Goal: Complete application form: Complete application form

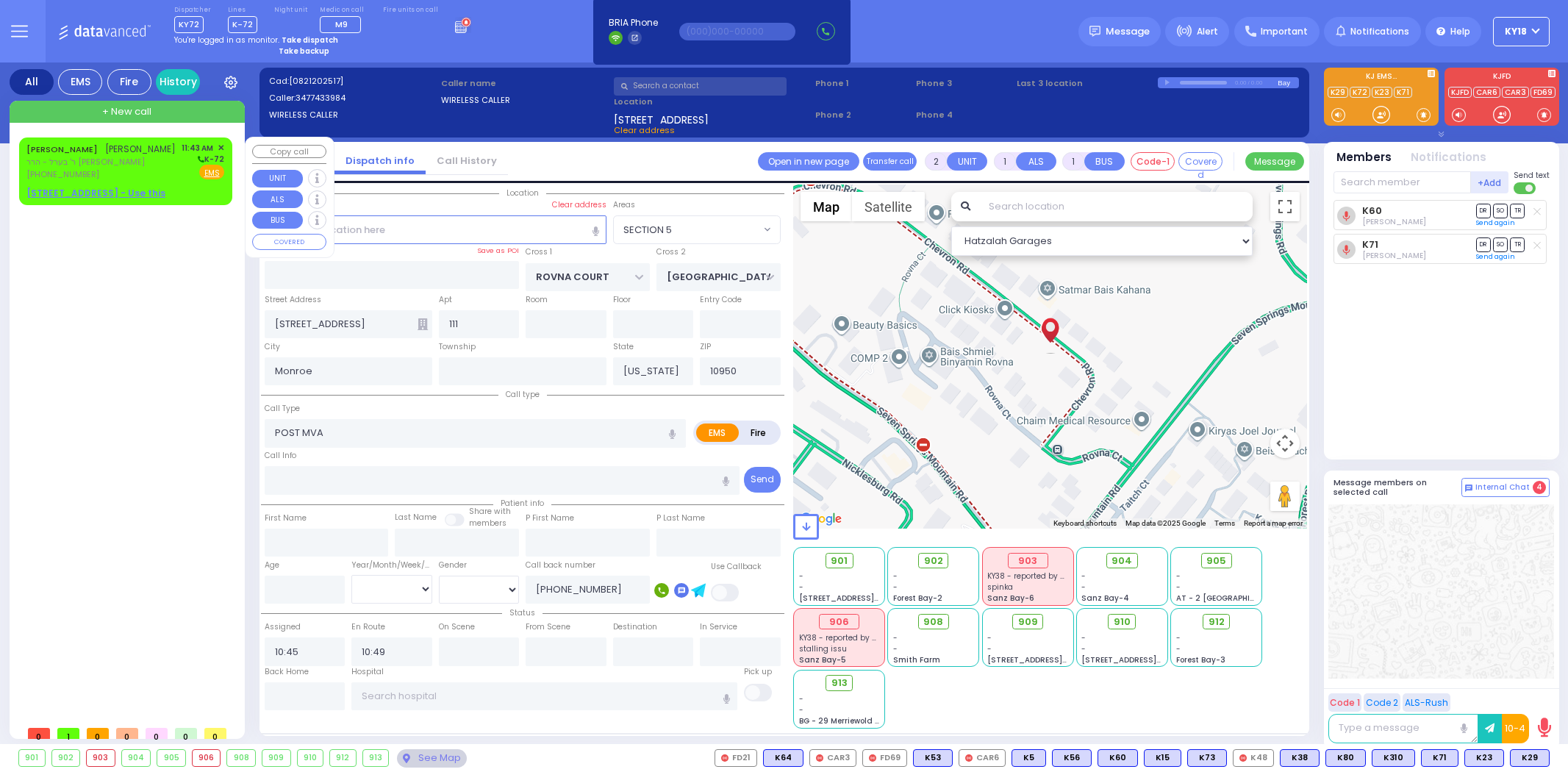
select select "SECTION 5"
select select
click at [158, 168] on div "[PHONE_NUMBER]" at bounding box center [101, 175] width 149 height 12
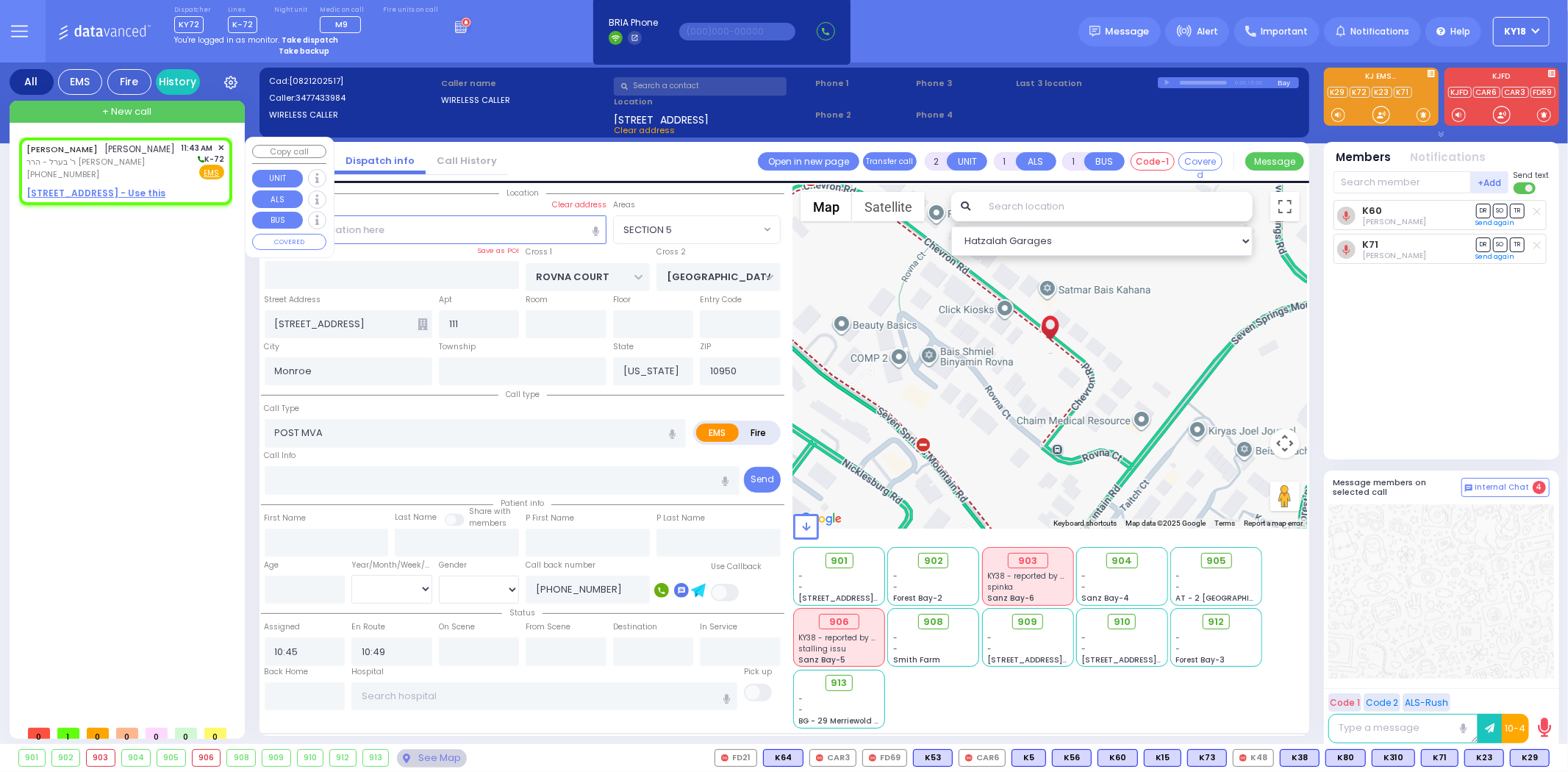
select select
radio input "true"
type input "[PERSON_NAME]"
type input "GLANZ"
select select
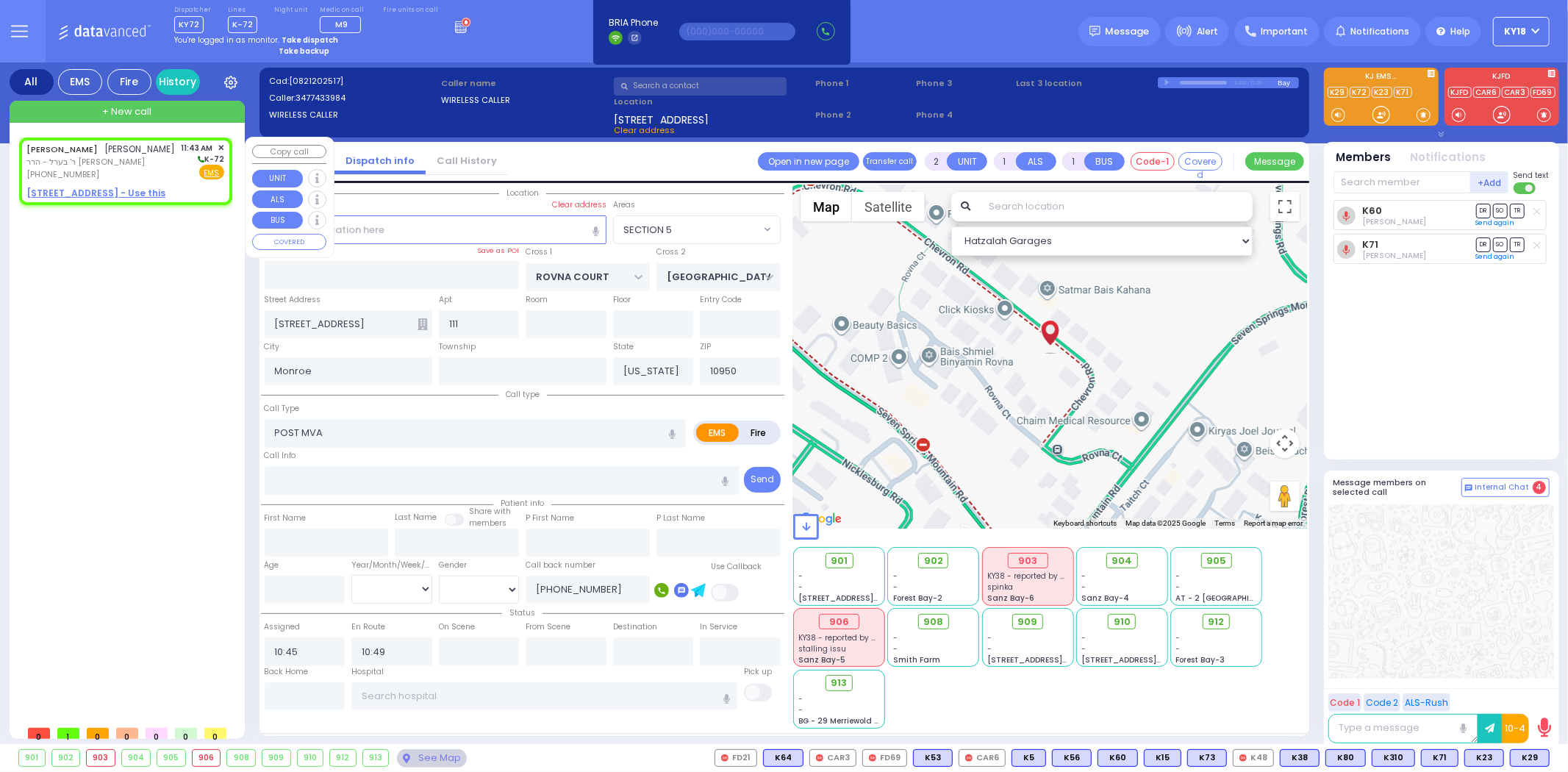
type input "11:43"
select select "Hatzalah Garages"
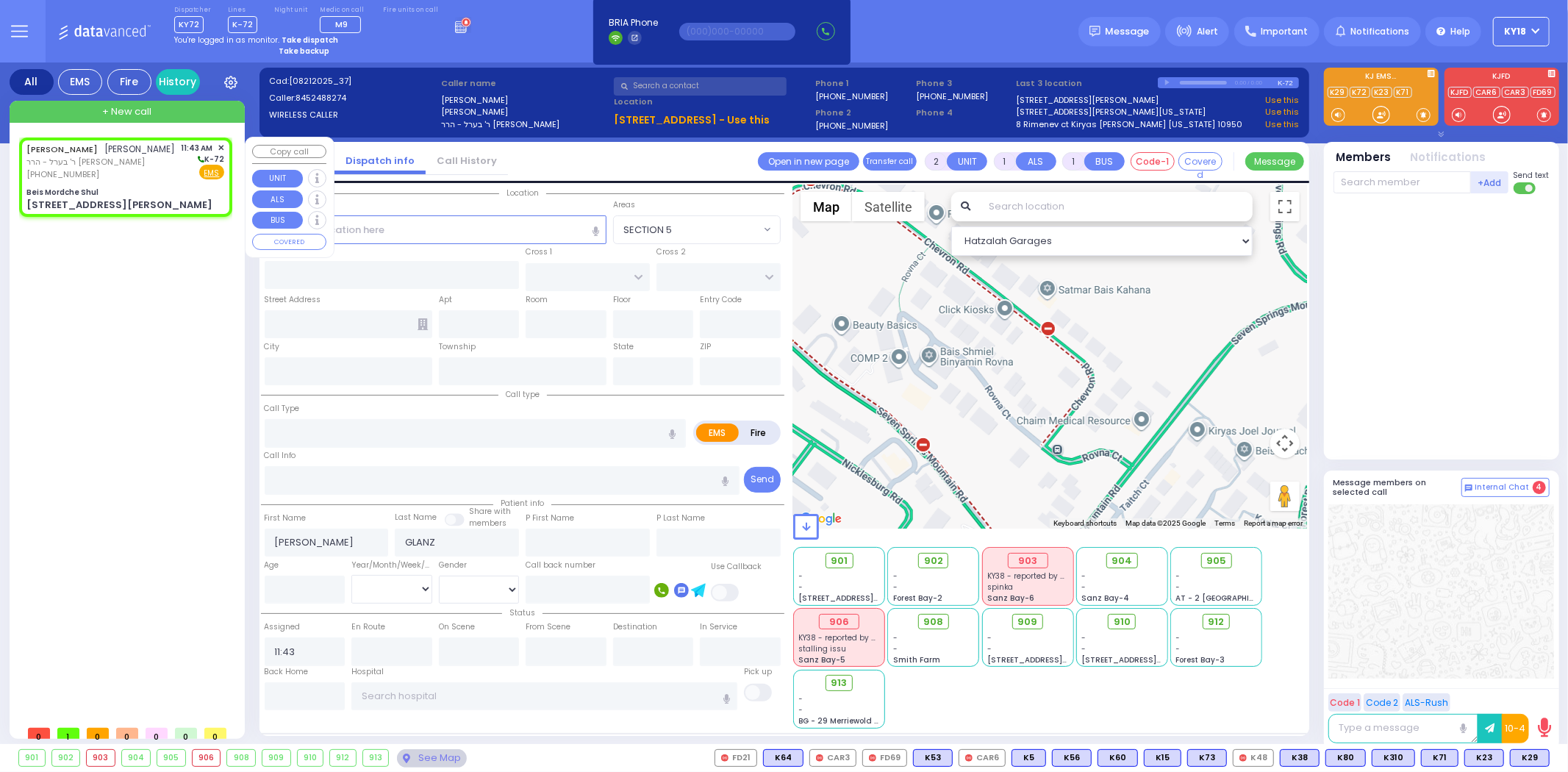
select select
radio input "true"
select select
select select "Hatzalah Garages"
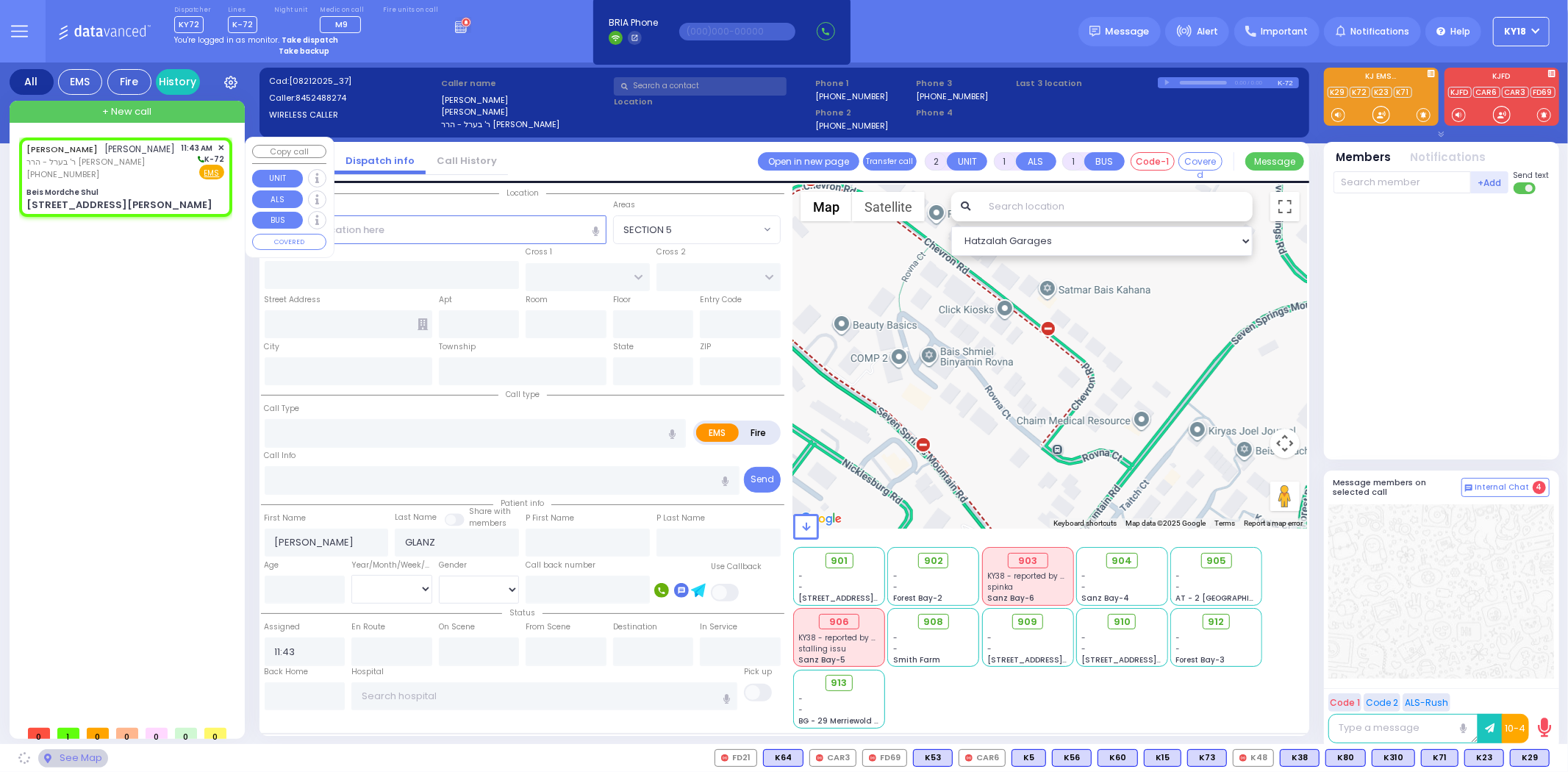
type input "Beis Mordche Shul"
type input "KAHAN DR"
type input "MERON DR"
type input "[STREET_ADDRESS][PERSON_NAME]"
type input "Monroe"
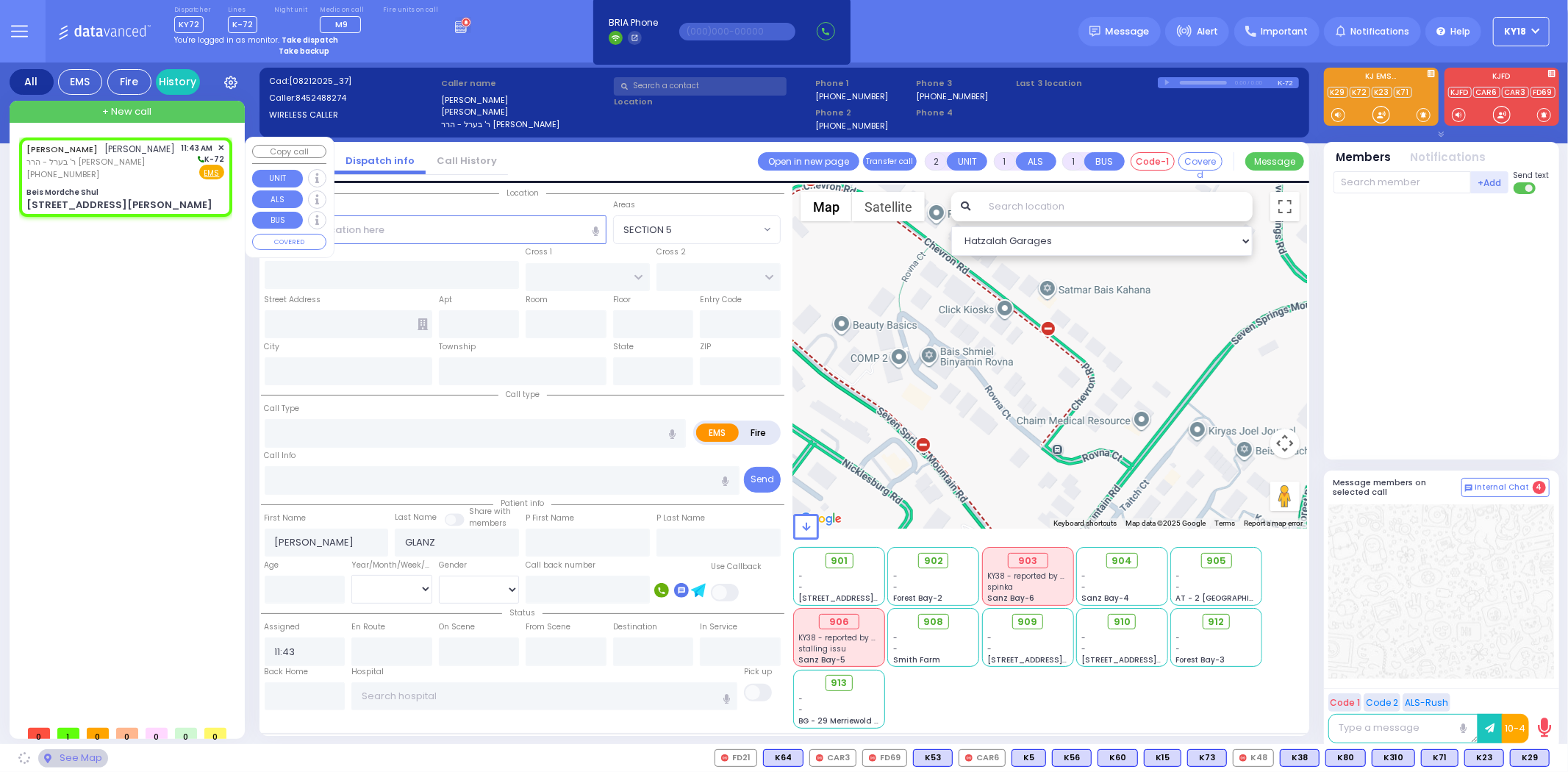
type input "[US_STATE]"
type input "10950"
select select "SECTION 4"
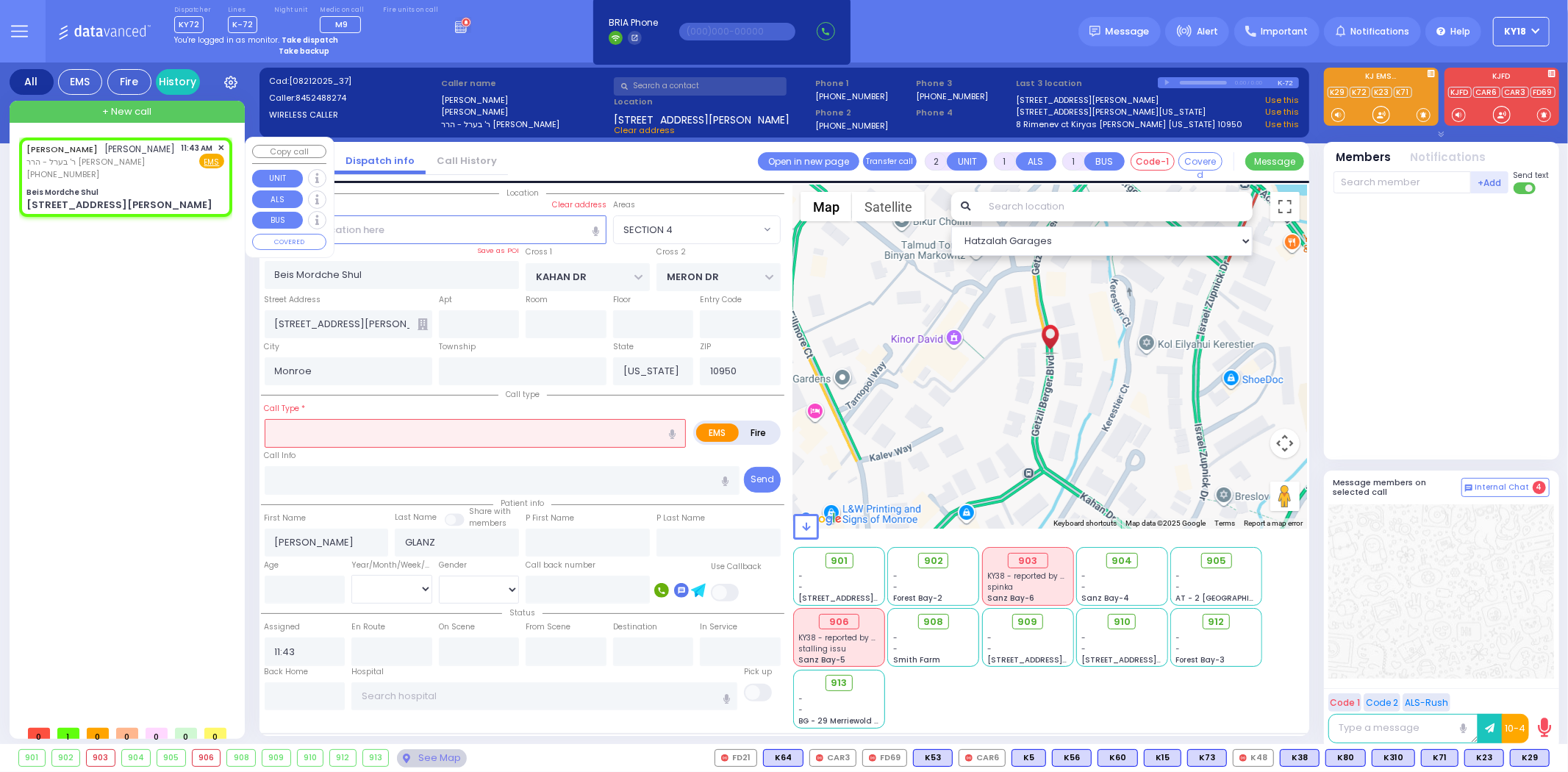
select select
radio input "true"
select select
select select "Hatzalah Garages"
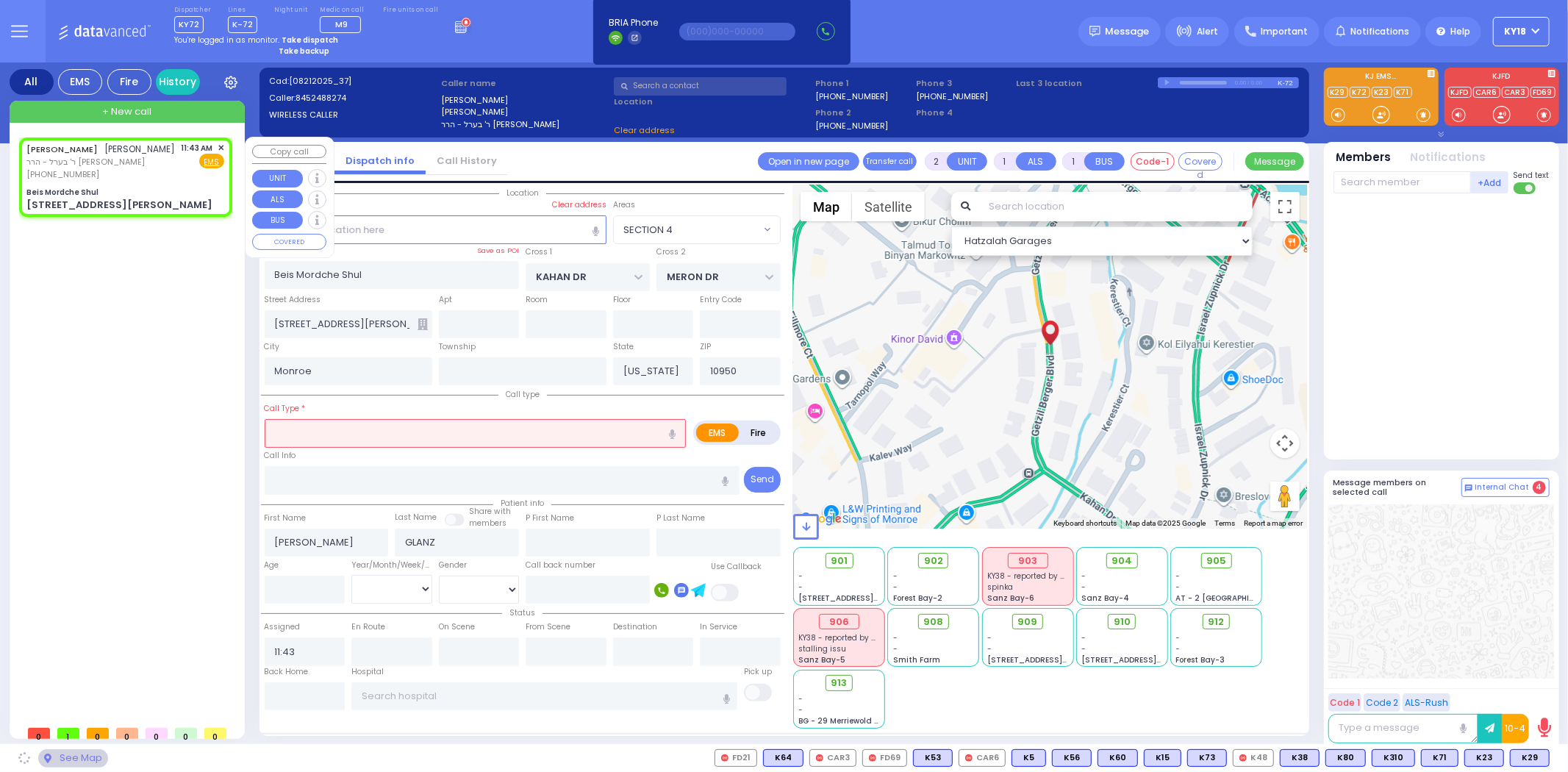
select select "SECTION 4"
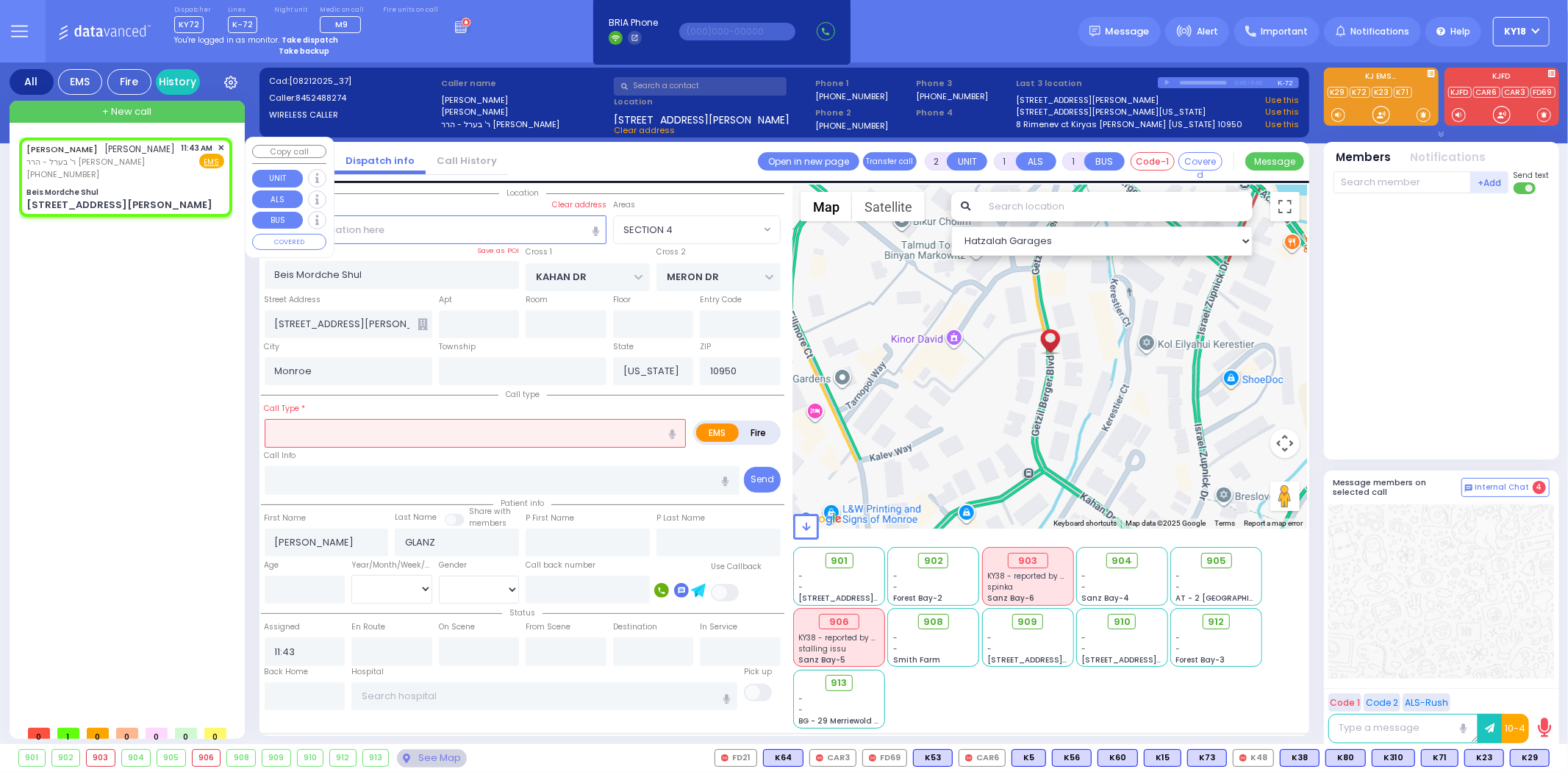
select select
radio input "true"
select select
select select "Hatzalah Garages"
select select "SECTION 4"
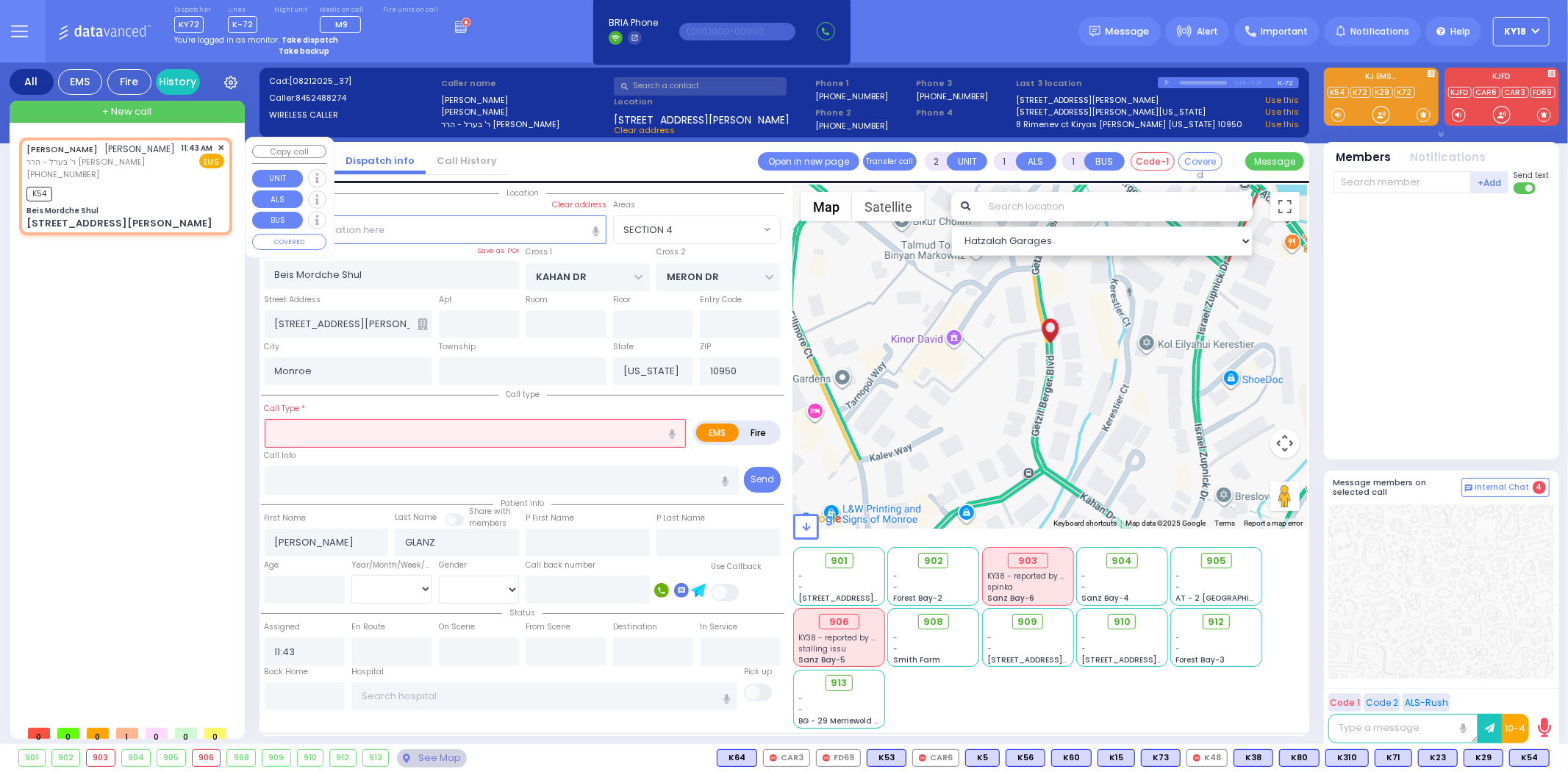
select select
radio input "true"
select select
type input "11:45"
select select "Hatzalah Garages"
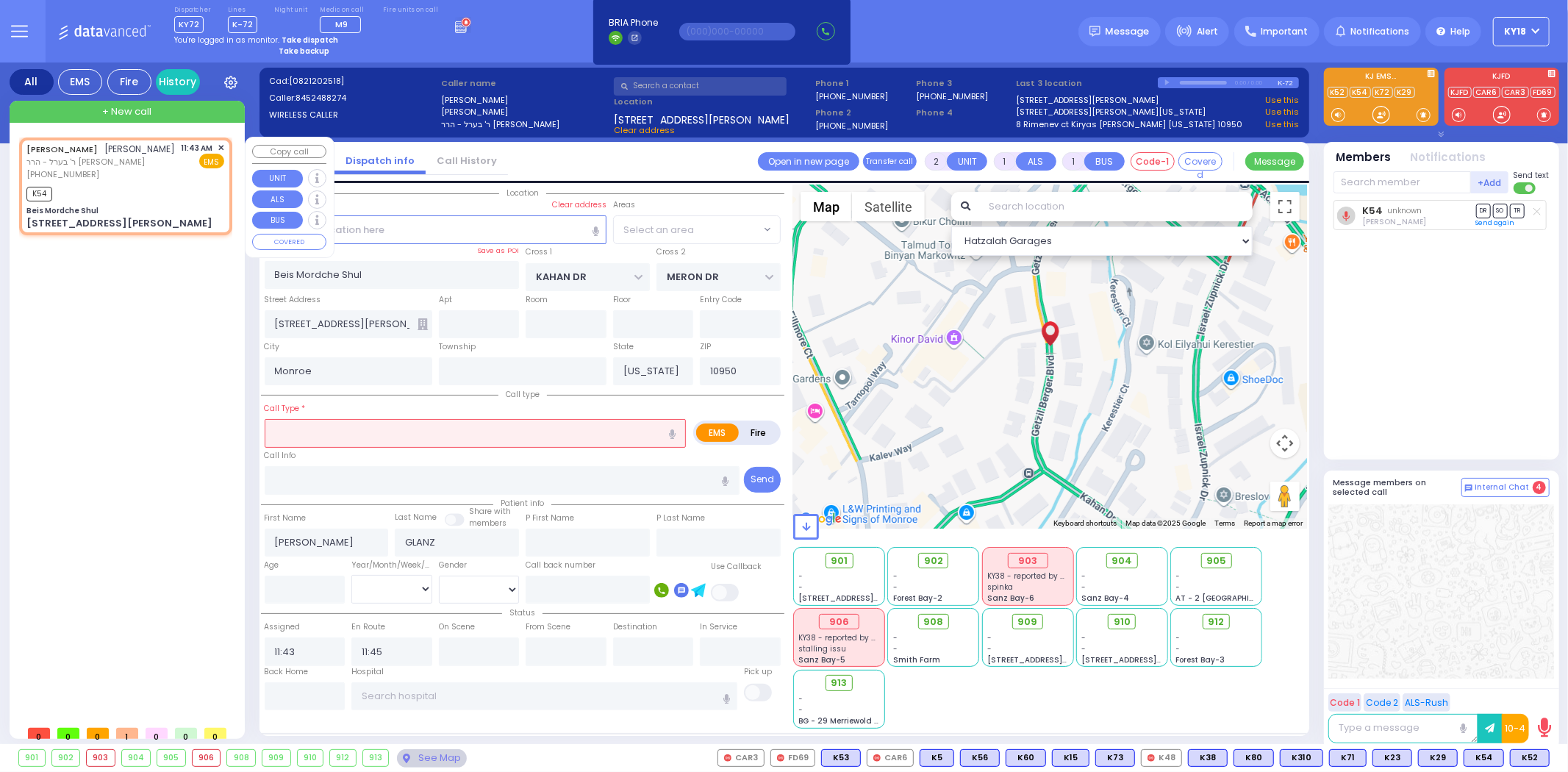
select select "SECTION 4"
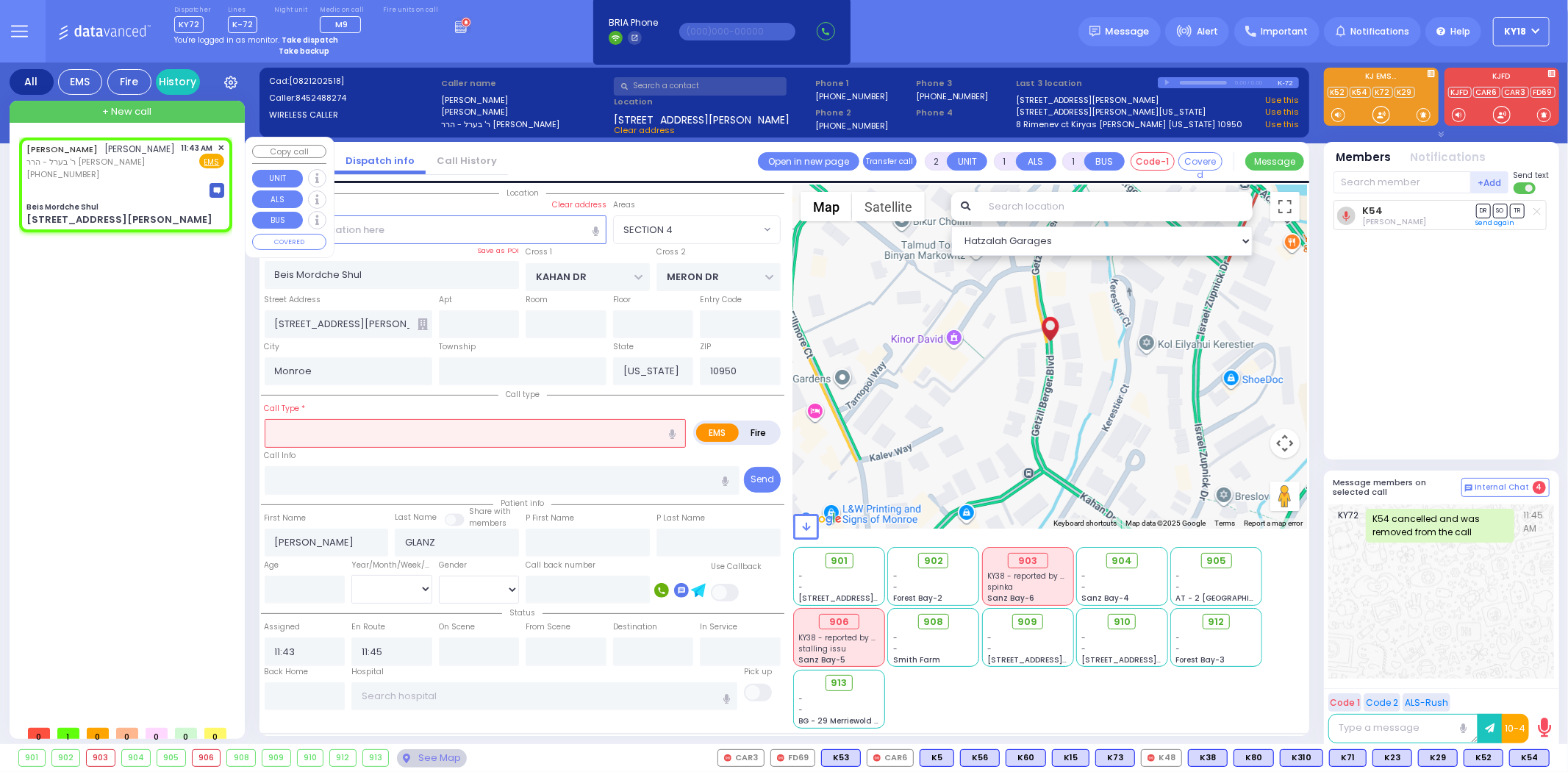
select select
radio input "true"
select select
select select "Hatzalah Garages"
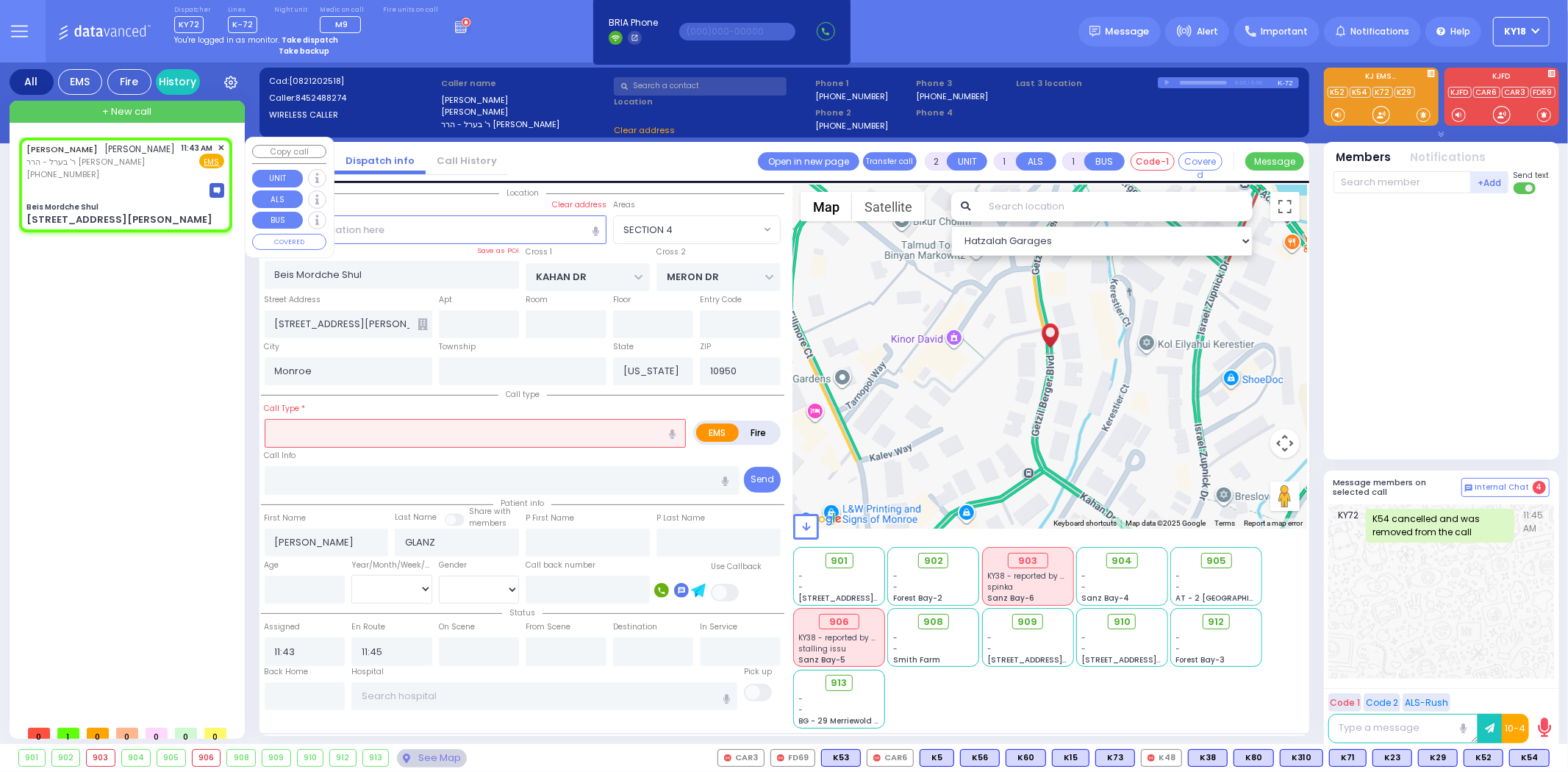
select select "SECTION 4"
